Goal: Task Accomplishment & Management: Use online tool/utility

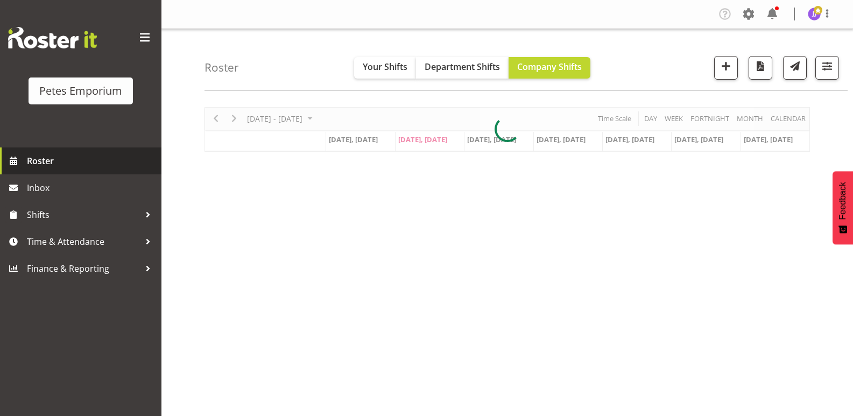
click at [59, 164] on span "Roster" at bounding box center [91, 161] width 129 height 16
click at [828, 75] on button "button" at bounding box center [827, 68] width 24 height 24
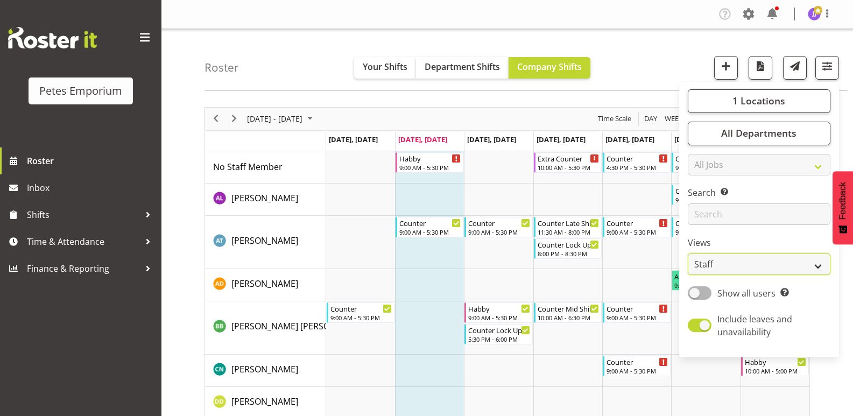
click at [820, 270] on select "Staff Role Shift - Horizontal Shift - Vertical Staff - Location" at bounding box center [759, 264] width 143 height 22
select select "shift"
click at [688, 253] on select "Staff Role Shift - Horizontal Shift - Vertical Staff - Location" at bounding box center [759, 264] width 143 height 22
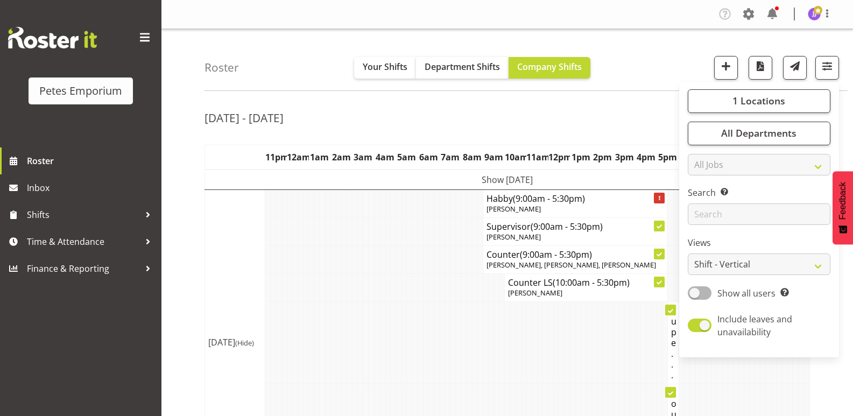
click at [456, 321] on td at bounding box center [458, 343] width 5 height 82
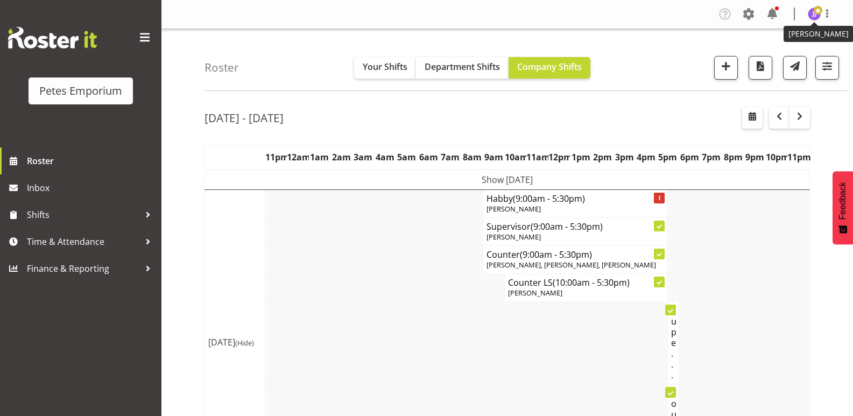
click at [814, 13] on span at bounding box center [818, 10] width 9 height 9
click at [763, 50] on link "Log Out" at bounding box center [781, 56] width 103 height 19
